Goal: Download file/media

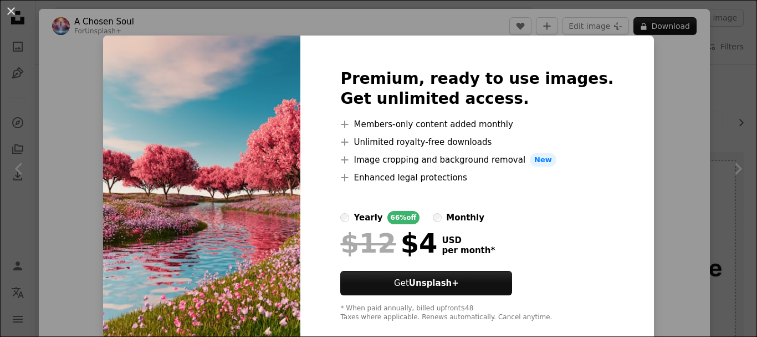
scroll to position [1386, 0]
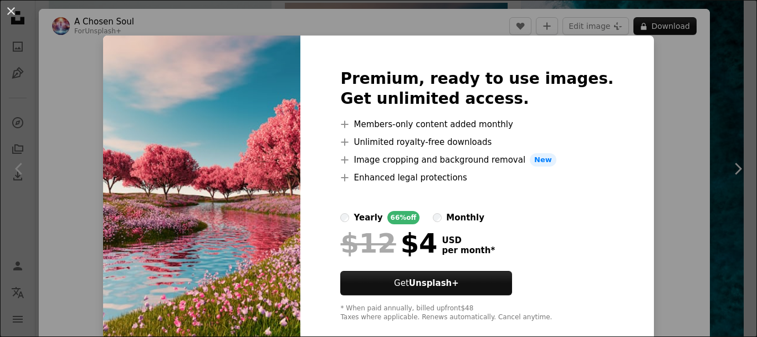
click at [666, 209] on div "An X shape Premium, ready to use images. Get unlimited access. A plus sign Memb…" at bounding box center [378, 168] width 757 height 337
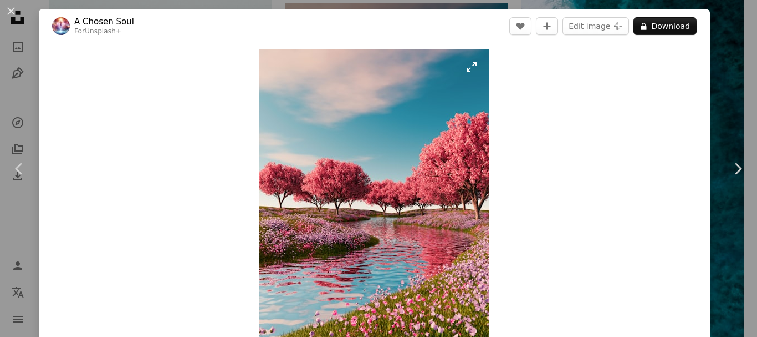
click at [430, 191] on img "Zoom in on this image" at bounding box center [374, 210] width 230 height 322
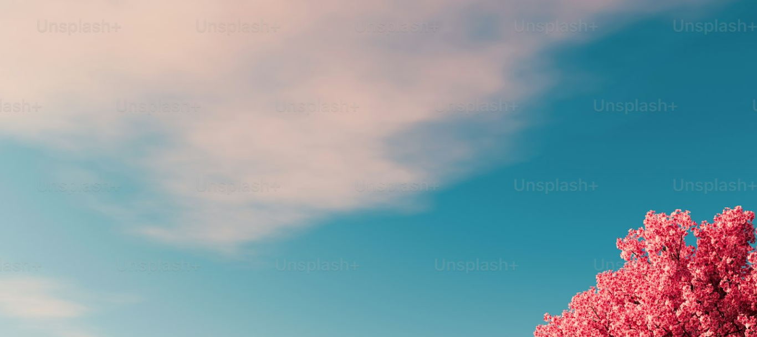
scroll to position [351, 0]
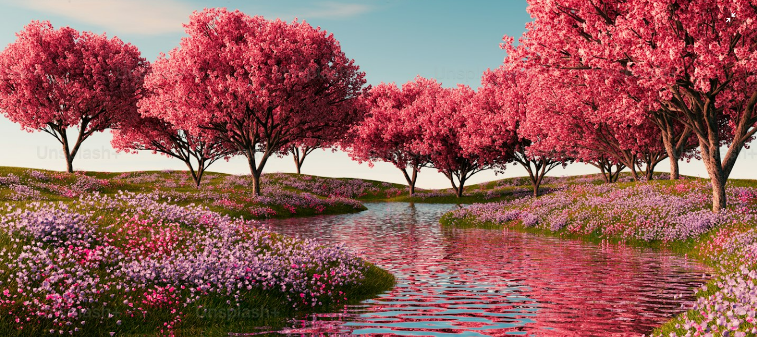
click at [430, 191] on img "Zoom out on this image" at bounding box center [378, 179] width 759 height 1062
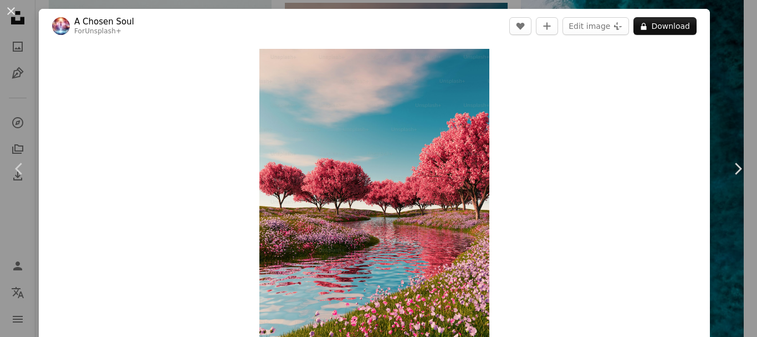
scroll to position [34, 0]
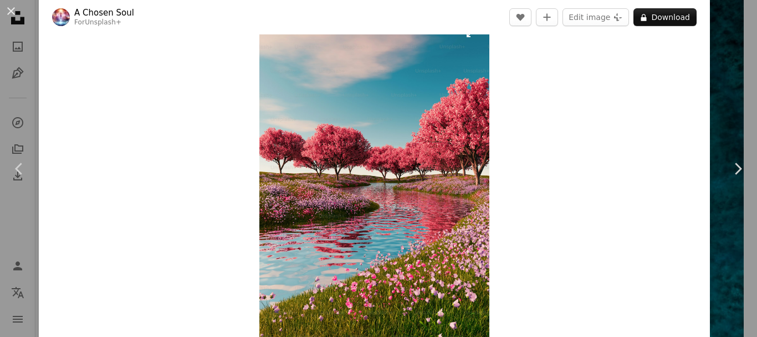
click at [371, 155] on img "Zoom in on this image" at bounding box center [374, 175] width 230 height 322
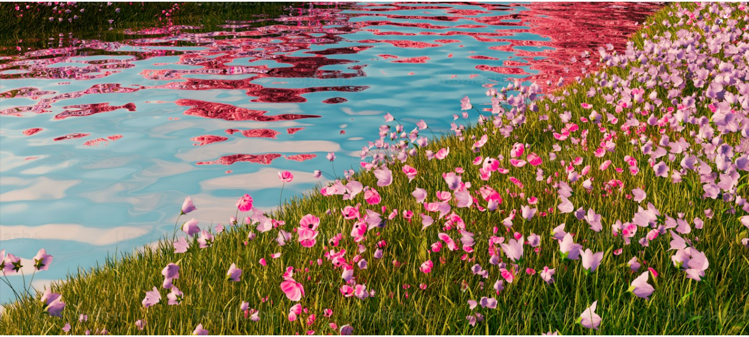
scroll to position [684, 0]
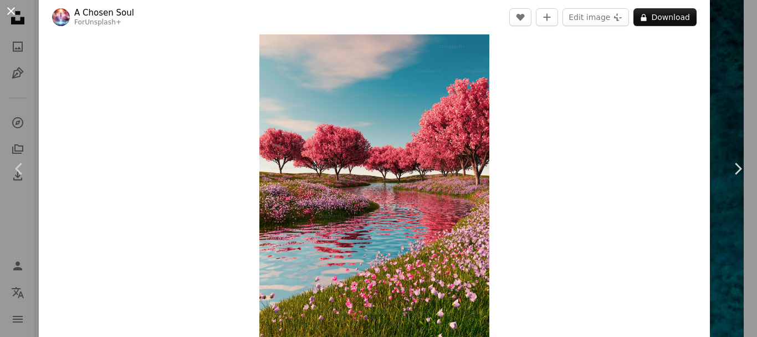
click at [14, 13] on button "An X shape" at bounding box center [10, 10] width 13 height 13
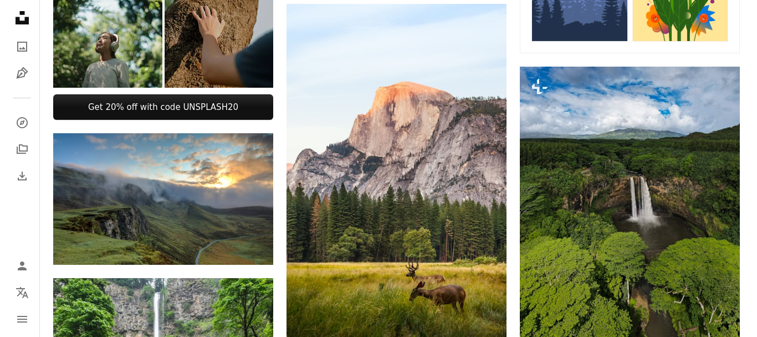
scroll to position [665, 0]
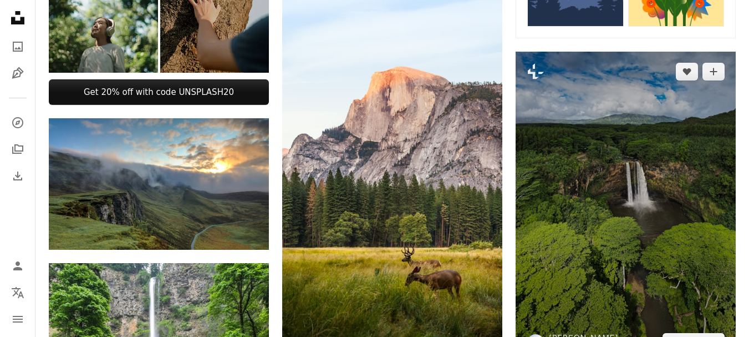
click at [604, 169] on img at bounding box center [626, 207] width 220 height 310
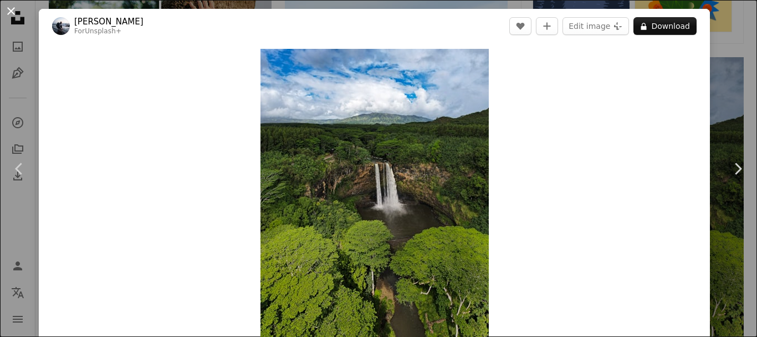
click at [11, 11] on button "An X shape" at bounding box center [10, 10] width 13 height 13
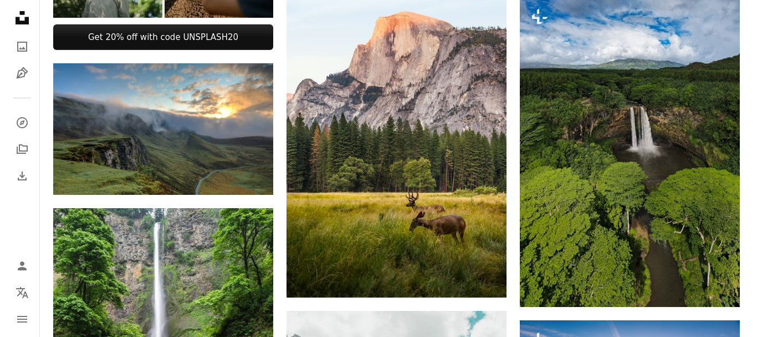
scroll to position [721, 0]
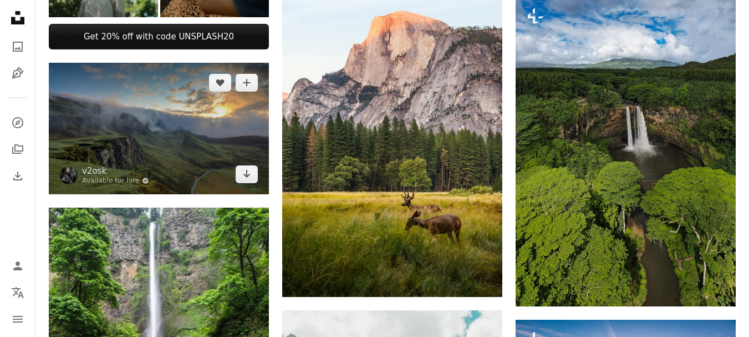
click at [227, 131] on img at bounding box center [159, 128] width 220 height 131
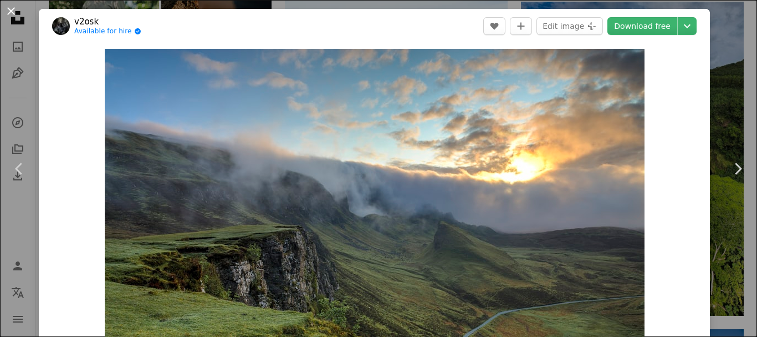
drag, startPoint x: 12, startPoint y: 8, endPoint x: 16, endPoint y: 14, distance: 6.9
click at [12, 9] on button "An X shape" at bounding box center [10, 10] width 13 height 13
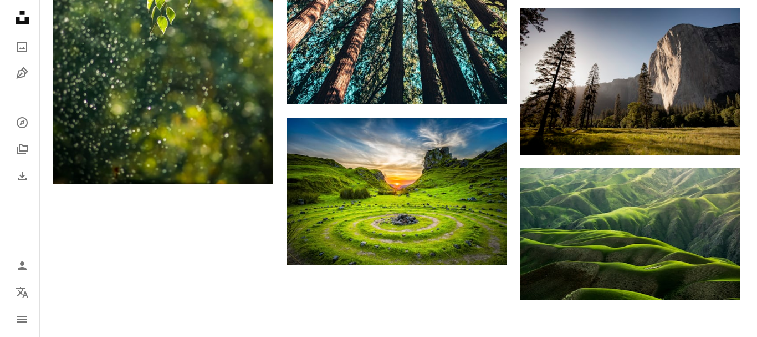
scroll to position [1941, 0]
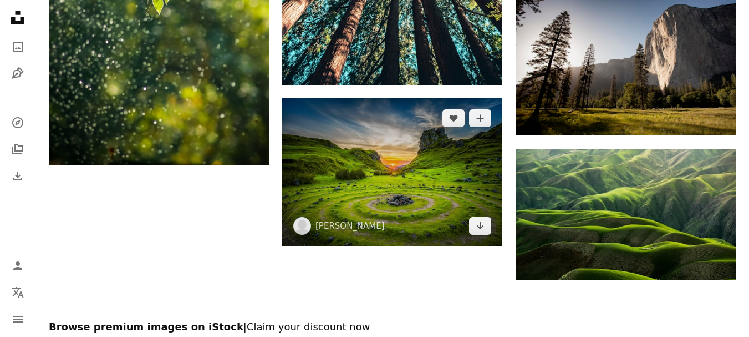
click at [410, 157] on img at bounding box center [392, 171] width 220 height 147
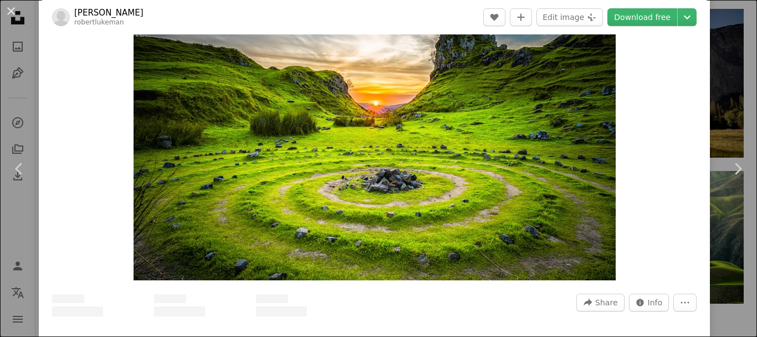
scroll to position [111, 0]
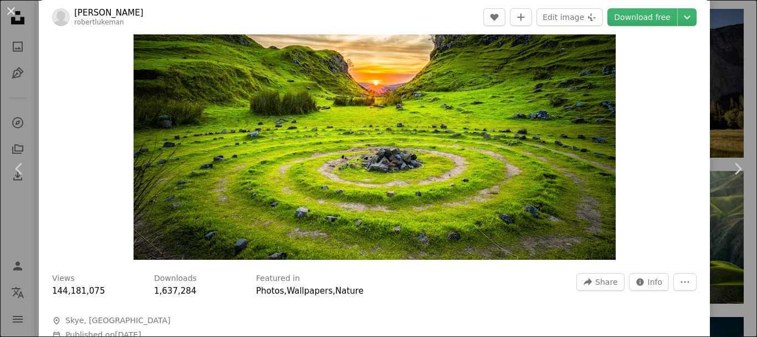
click at [399, 143] on img "Zoom in on this image" at bounding box center [375, 99] width 482 height 322
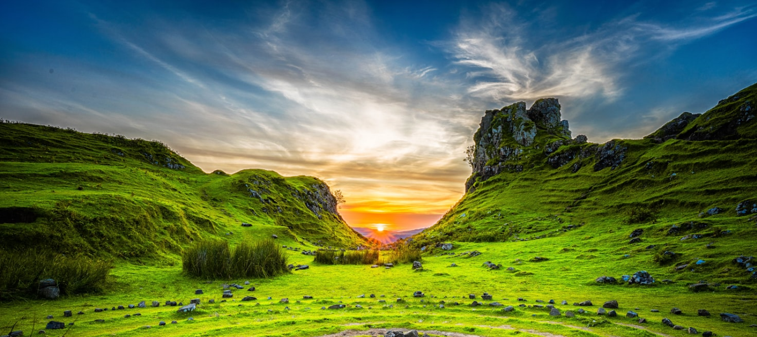
scroll to position [80, 0]
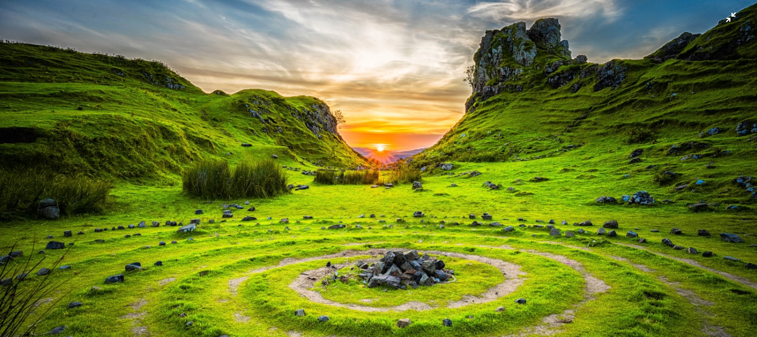
click at [399, 143] on img "Zoom out on this image" at bounding box center [378, 173] width 759 height 506
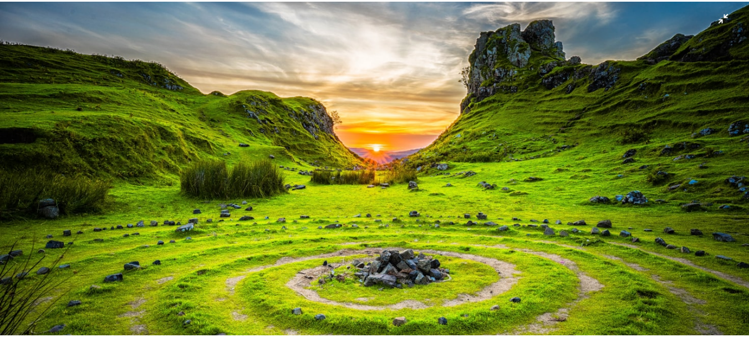
scroll to position [49, 0]
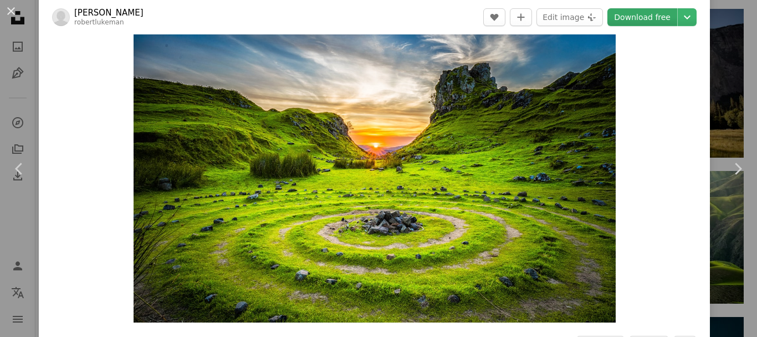
click at [660, 15] on link "Download free" at bounding box center [643, 17] width 70 height 18
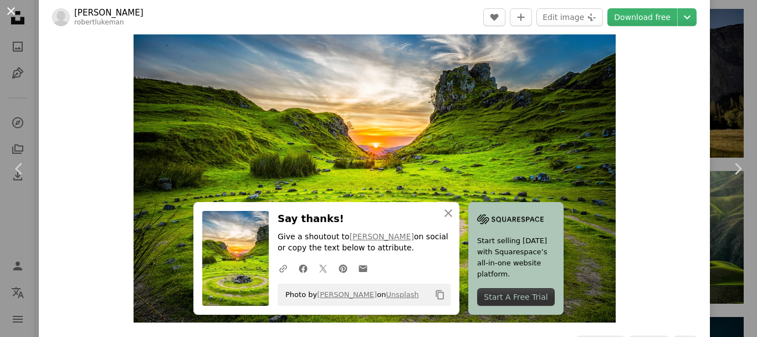
click at [12, 7] on button "An X shape" at bounding box center [10, 10] width 13 height 13
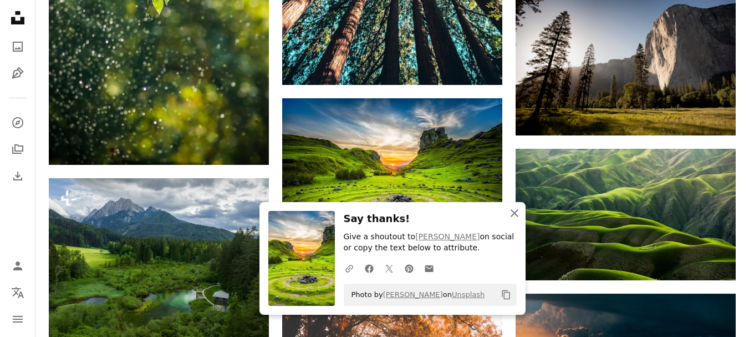
click at [512, 213] on icon "An X shape" at bounding box center [514, 212] width 13 height 13
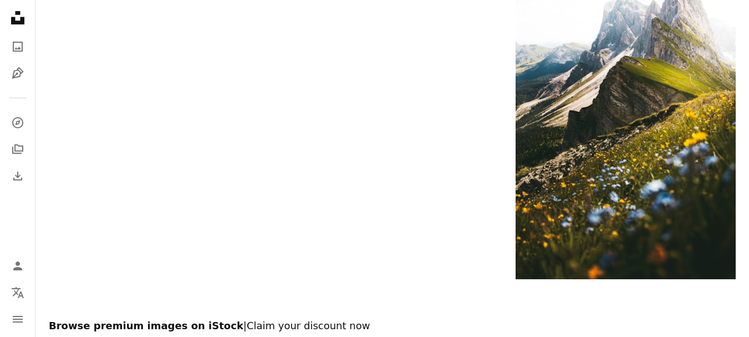
scroll to position [3576, 0]
